Goal: Transaction & Acquisition: Purchase product/service

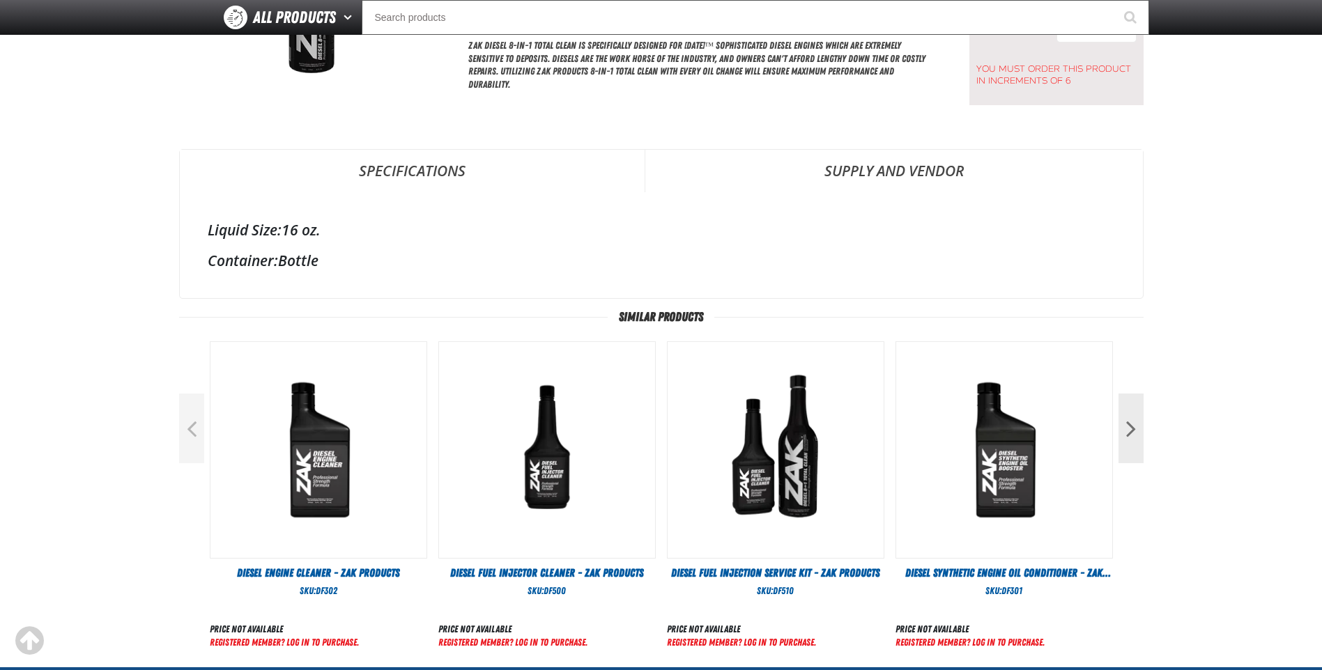
scroll to position [279, 0]
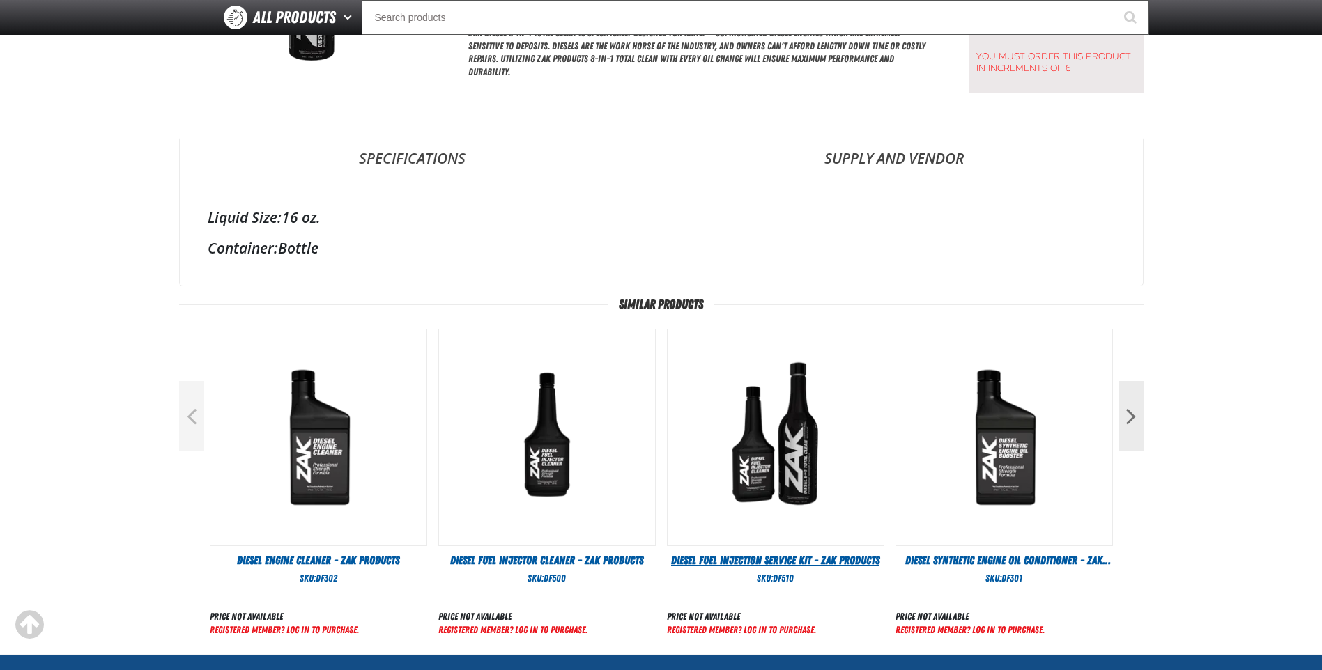
click at [814, 558] on span "Diesel Fuel Injection Service Kit - ZAK Products" at bounding box center [775, 560] width 208 height 13
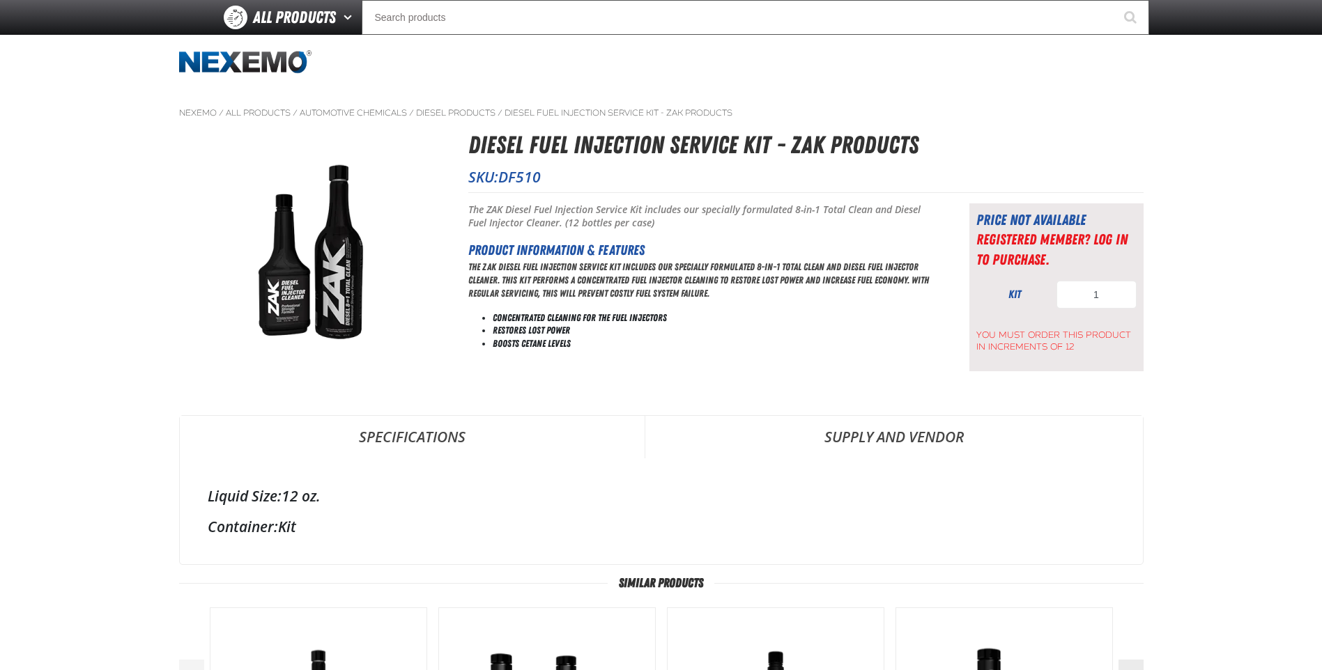
scroll to position [279, 0]
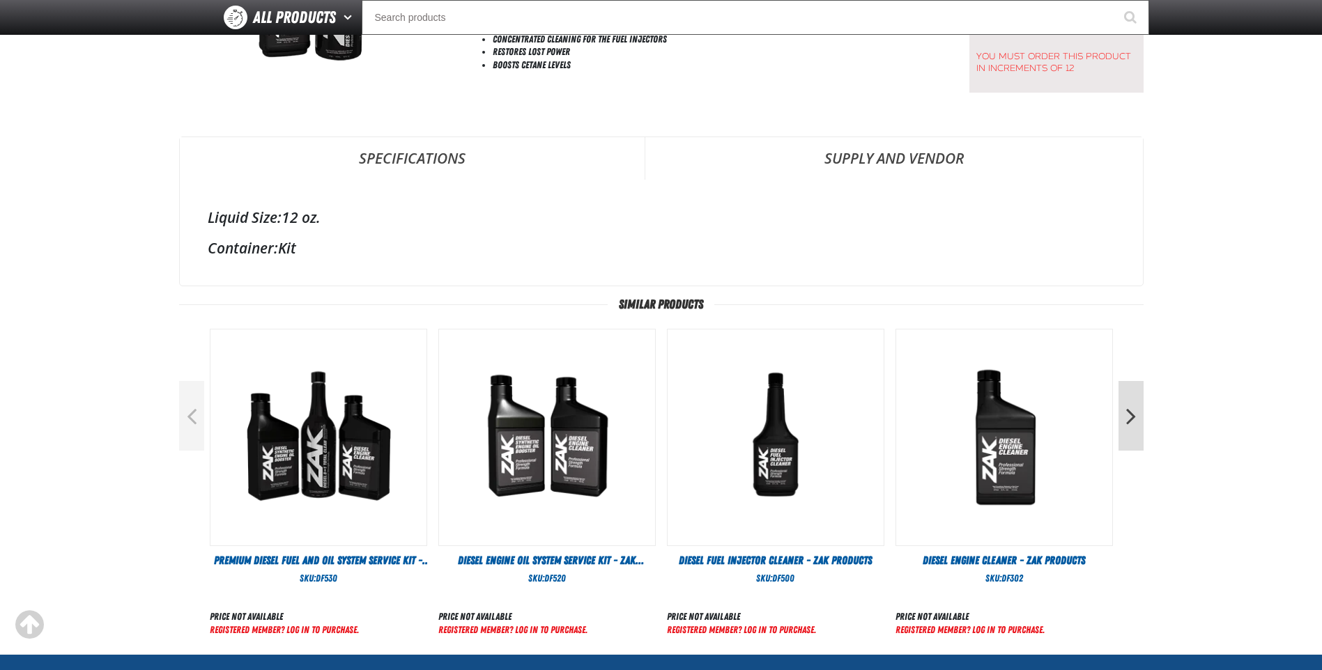
click at [1137, 417] on button "Next" at bounding box center [1131, 416] width 25 height 70
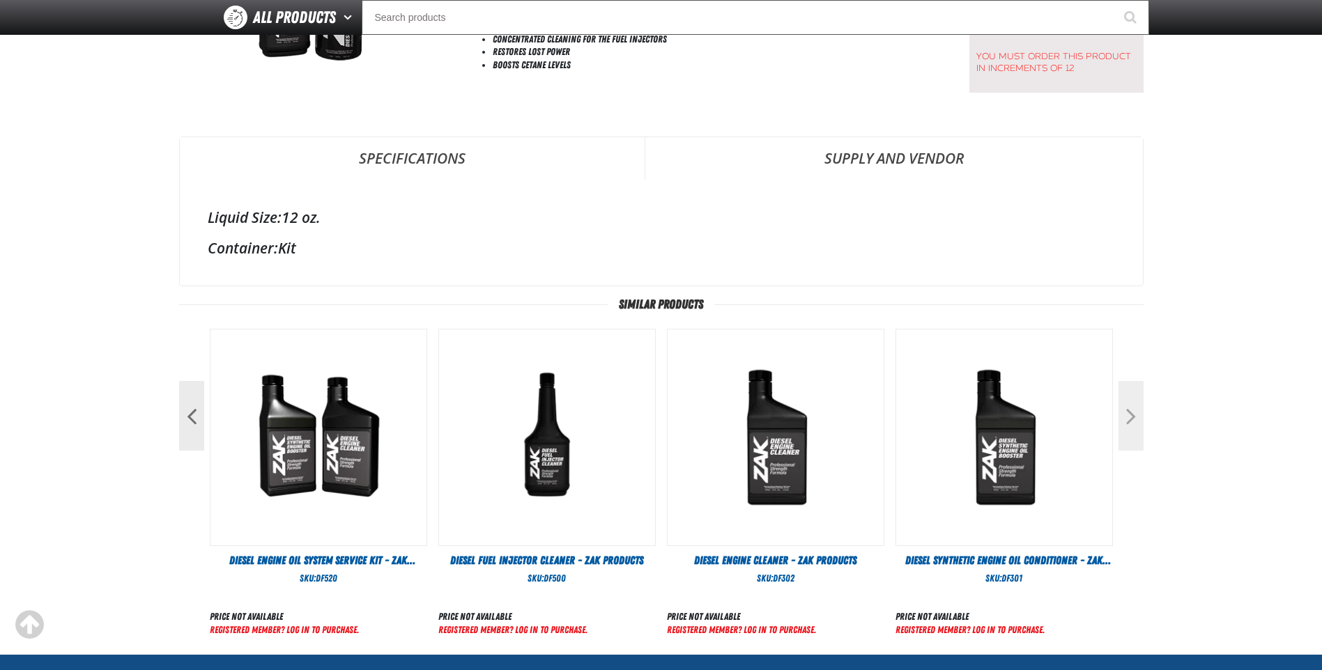
click at [1137, 417] on button "Next" at bounding box center [1131, 416] width 25 height 70
click at [1123, 417] on button "Next" at bounding box center [1131, 416] width 25 height 70
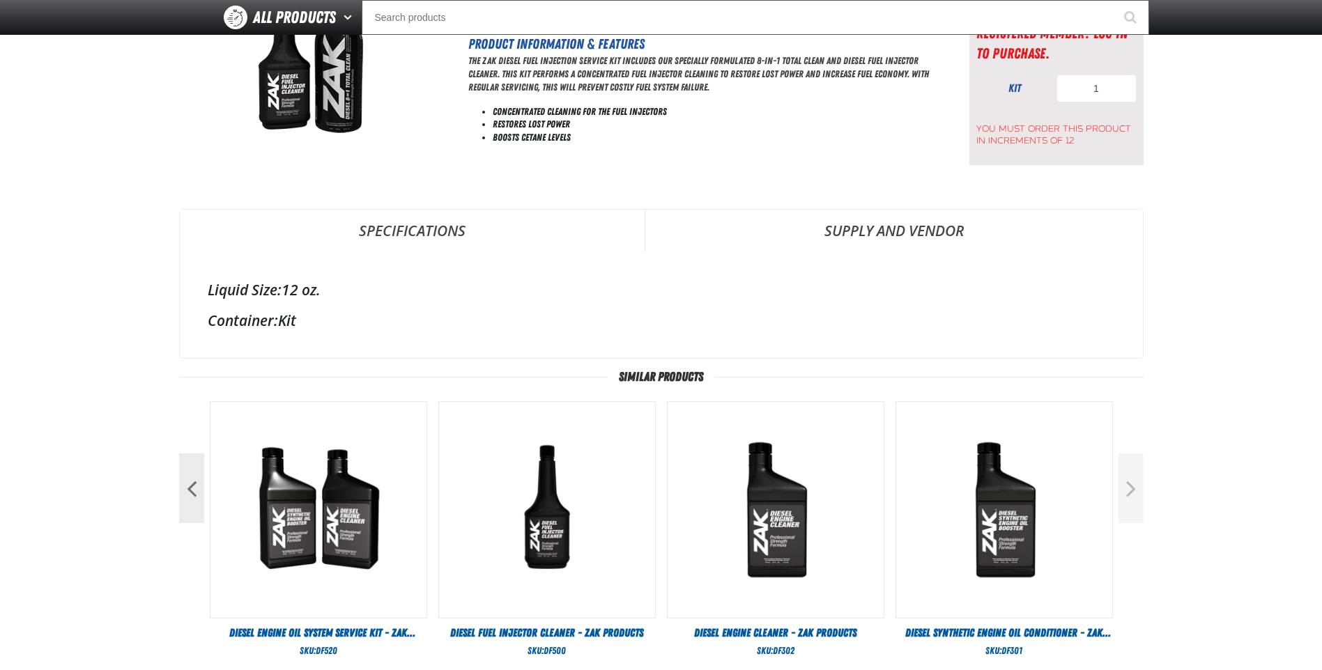
scroll to position [0, 0]
